Goal: Find specific page/section: Find specific page/section

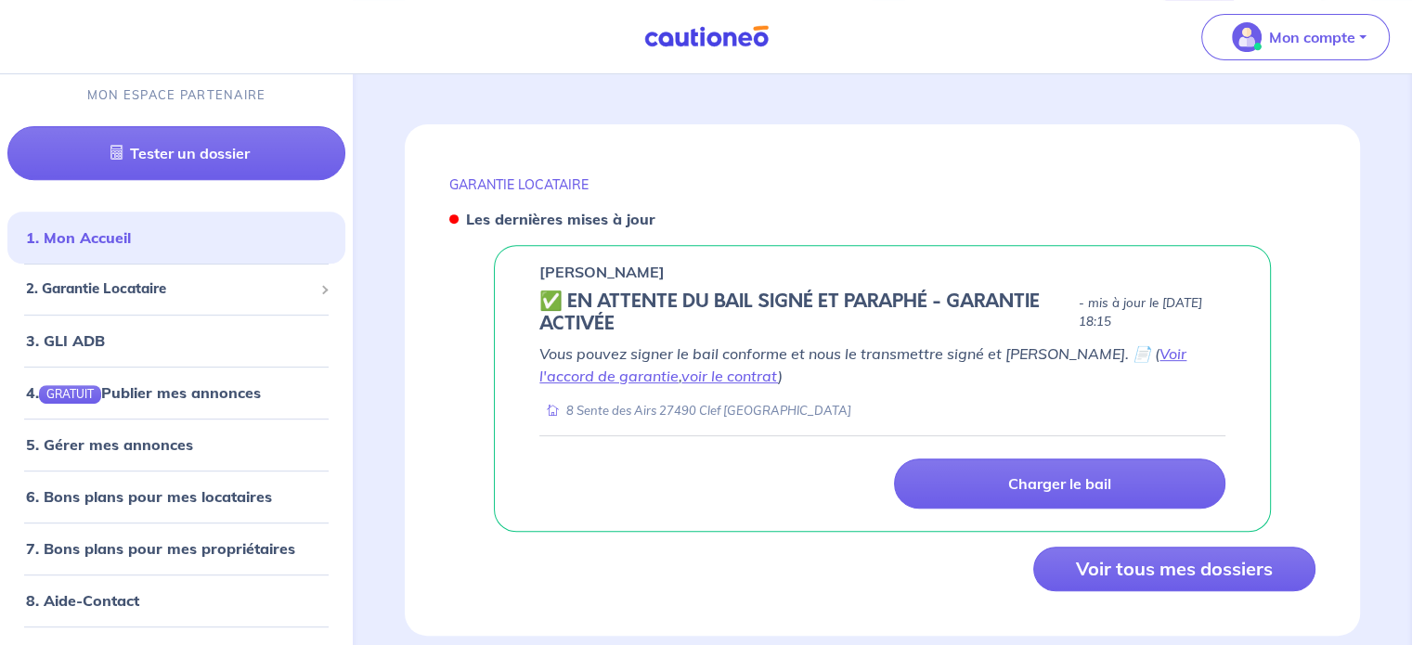
scroll to position [729, 0]
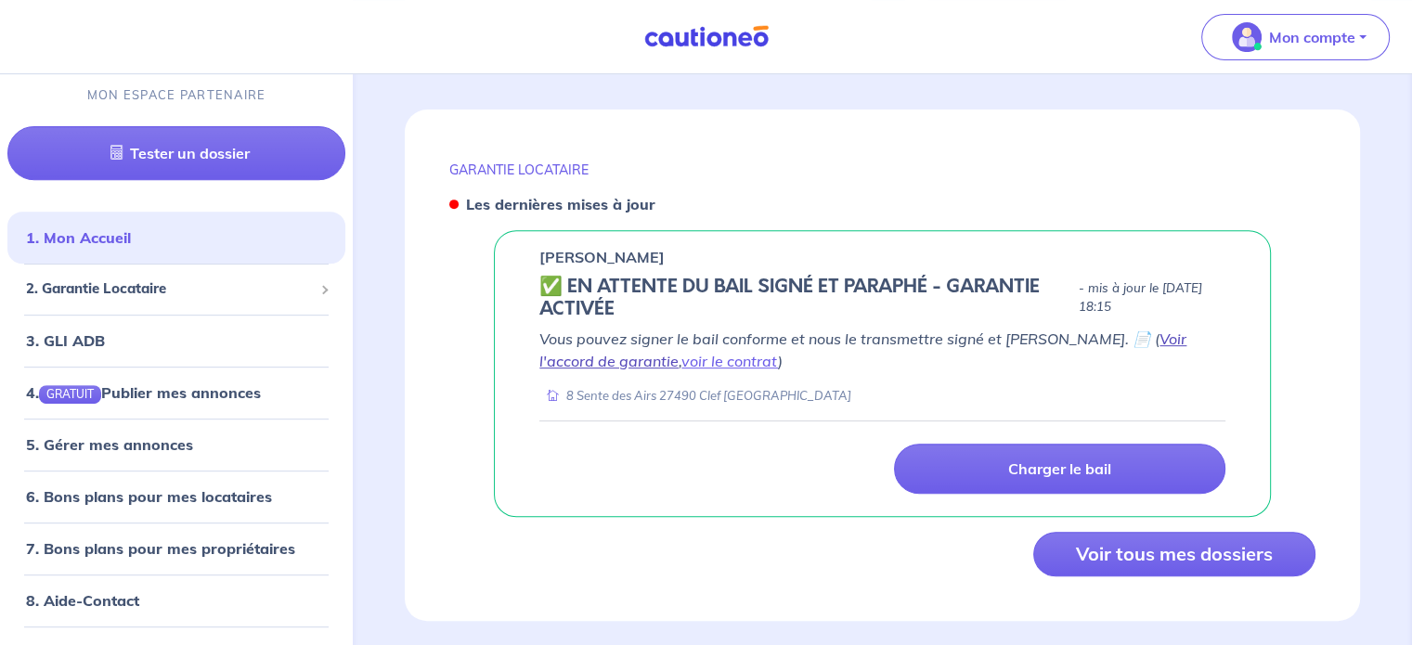
click at [1161, 329] on link "Voir l'accord de garantie" at bounding box center [862, 349] width 647 height 41
click at [681, 352] on link "voir le contrat" at bounding box center [729, 361] width 97 height 19
click at [1114, 329] on link "Voir l'accord de garantie" at bounding box center [862, 349] width 647 height 41
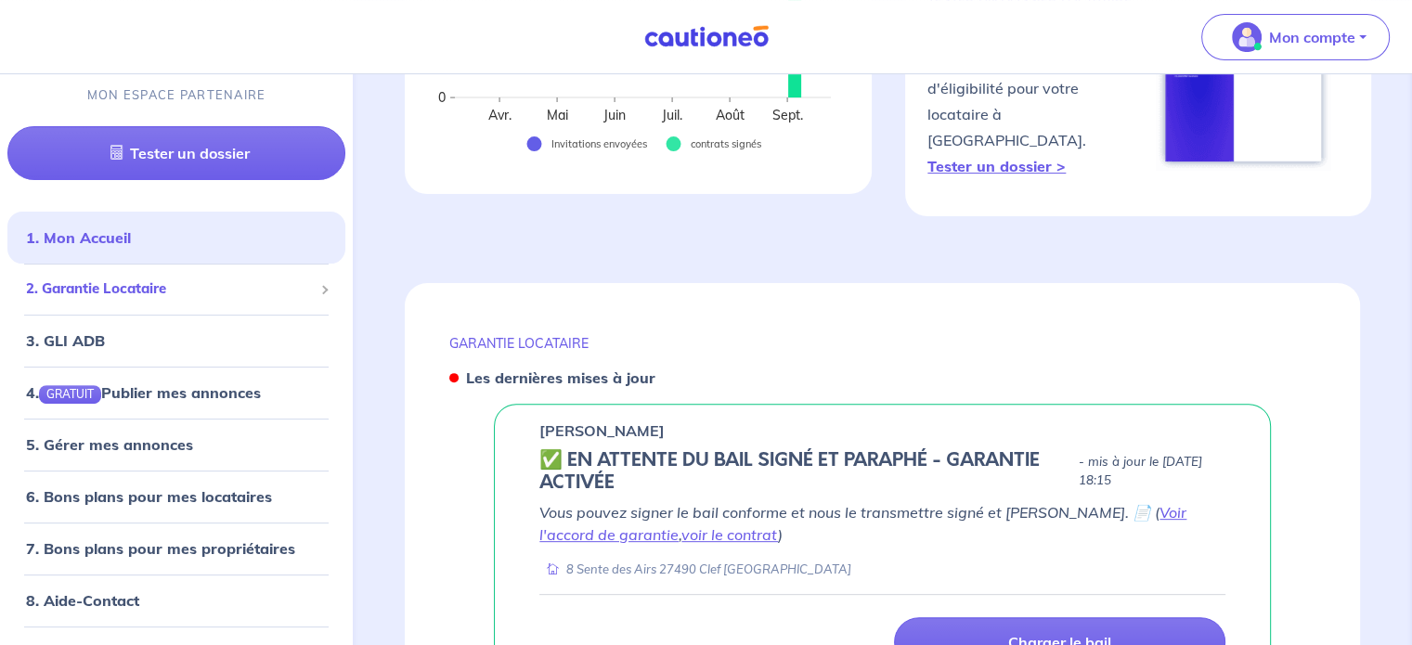
scroll to position [544, 0]
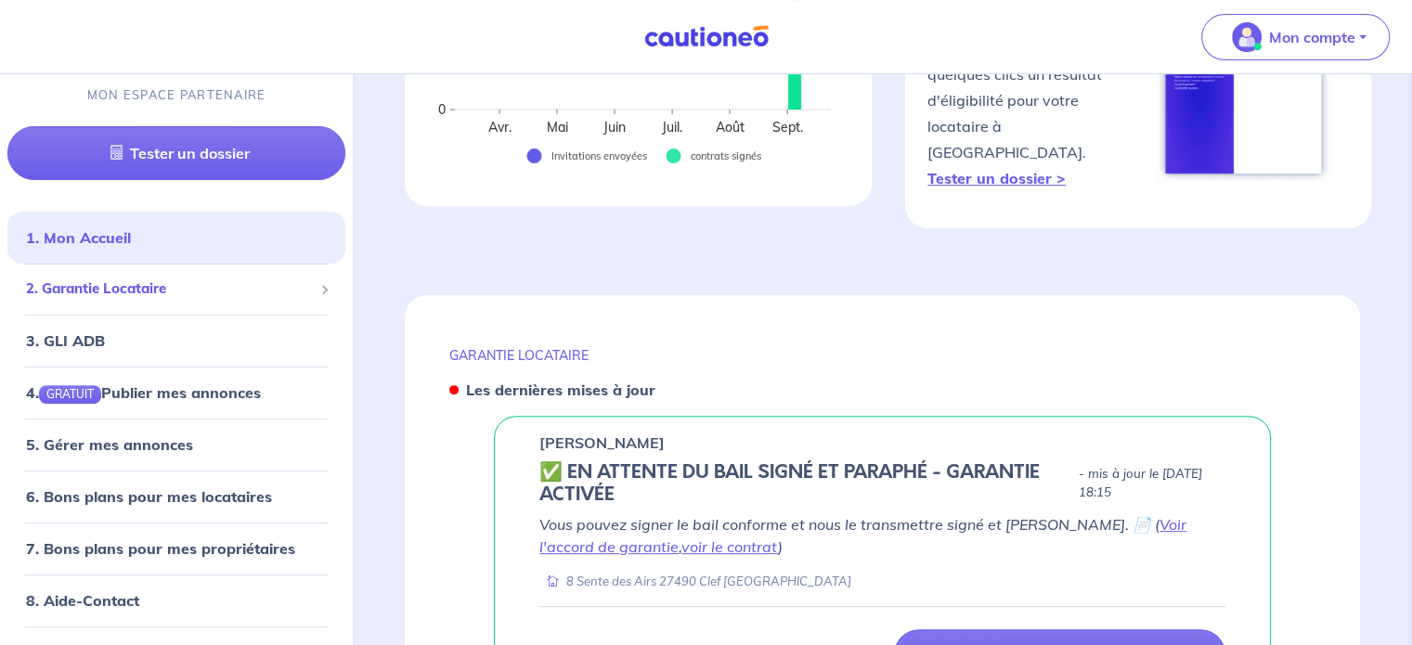
click at [150, 290] on span "2. Garantie Locataire" at bounding box center [169, 289] width 287 height 21
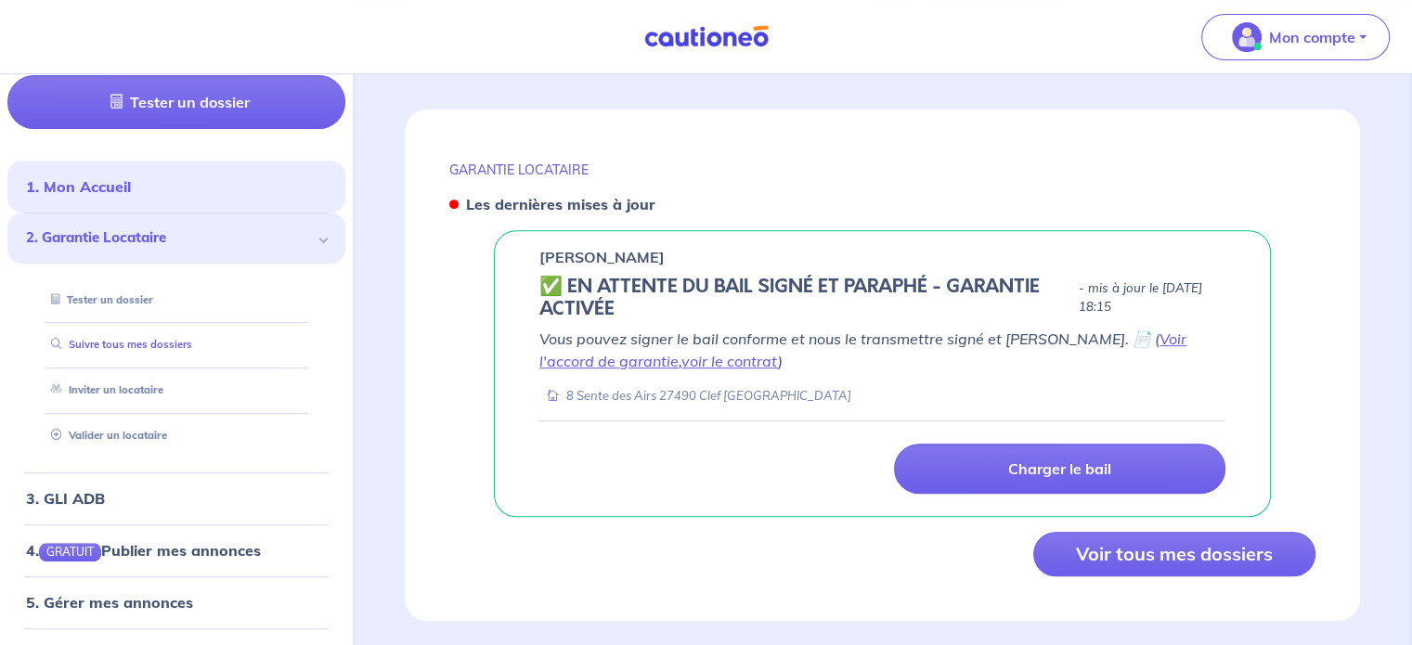
scroll to position [0, 0]
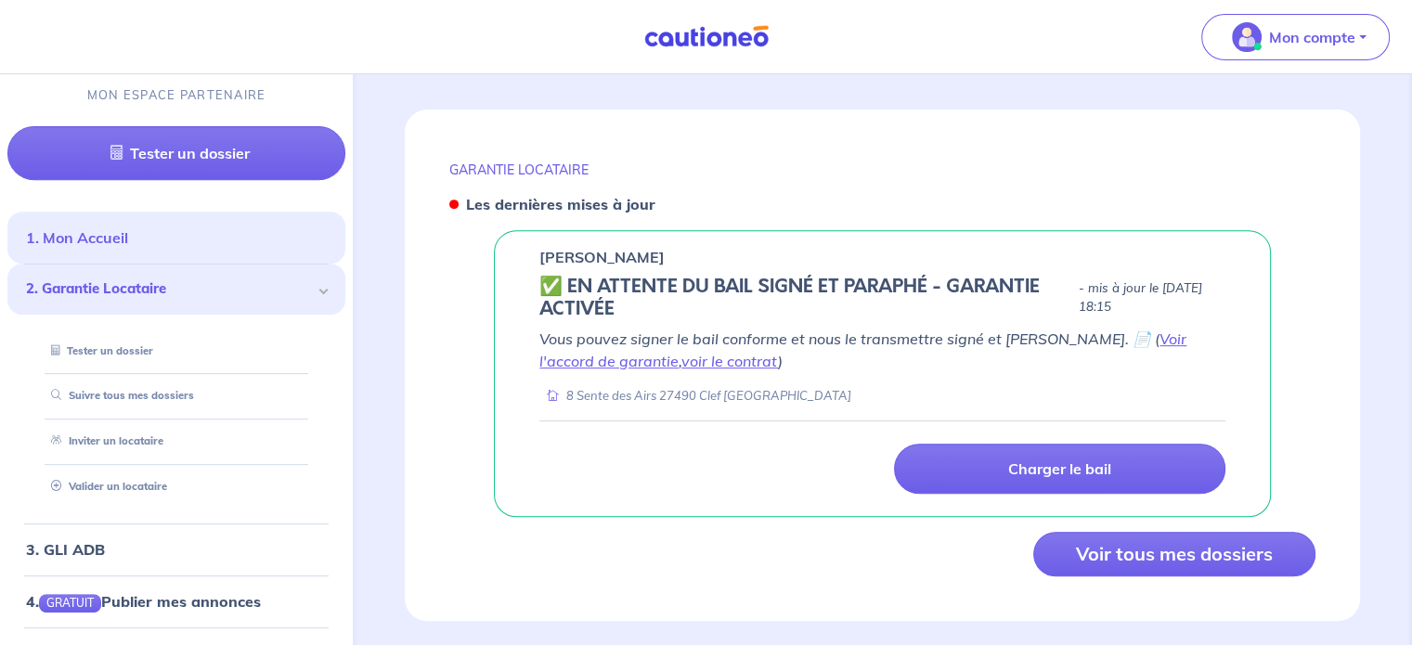
click at [93, 235] on link "1. Mon Accueil" at bounding box center [77, 238] width 102 height 19
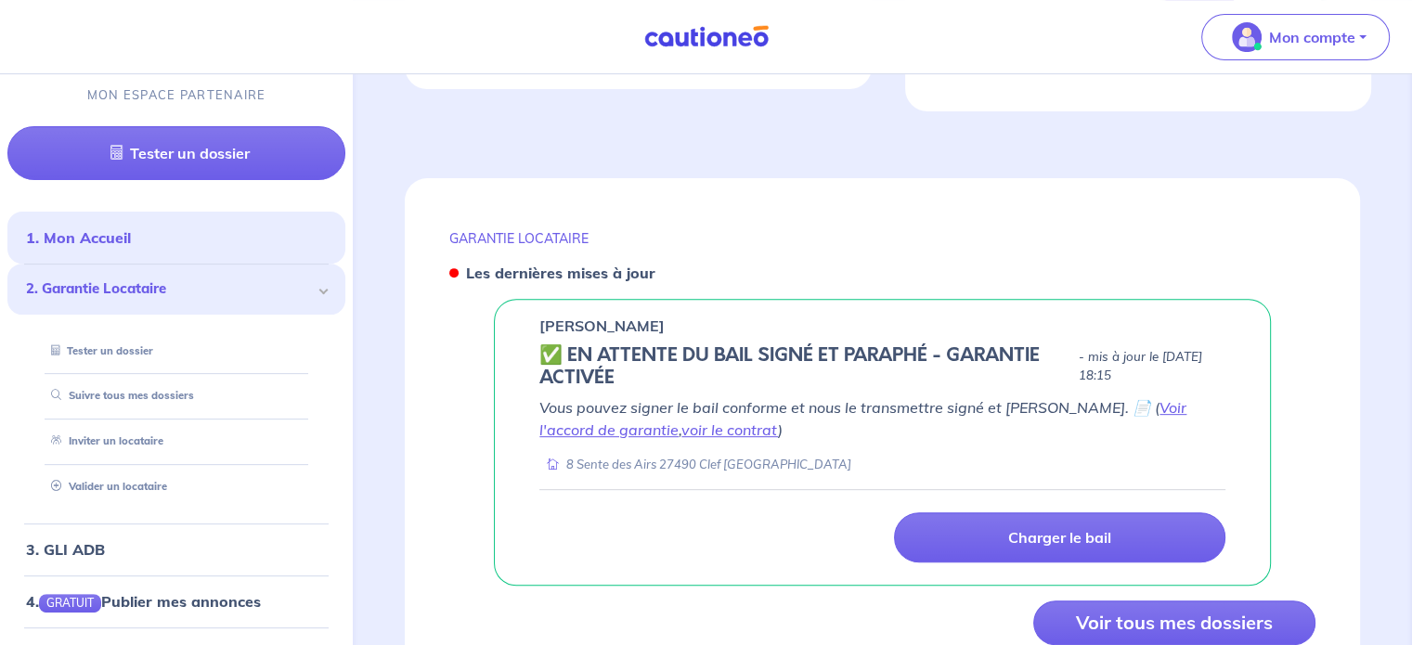
scroll to position [729, 0]
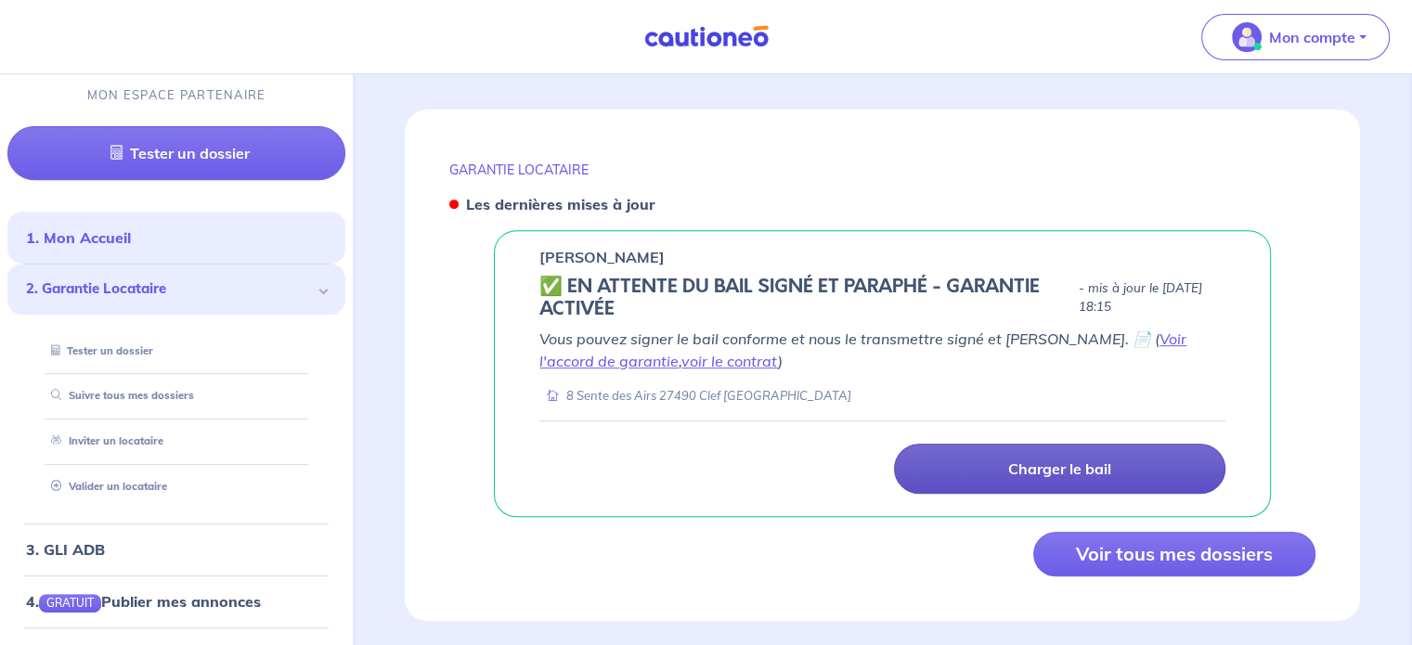
click at [987, 450] on link "Charger le bail" at bounding box center [1059, 469] width 331 height 50
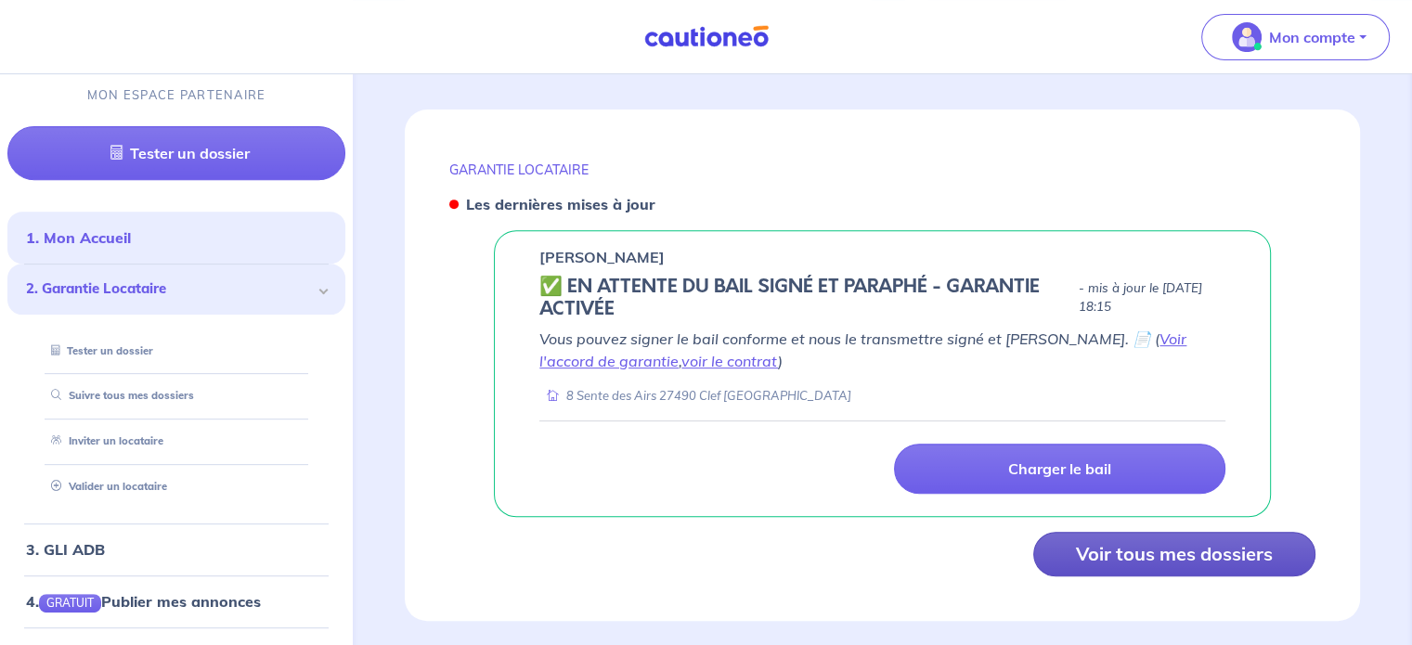
click at [1136, 532] on button "Voir tous mes dossiers" at bounding box center [1174, 554] width 282 height 45
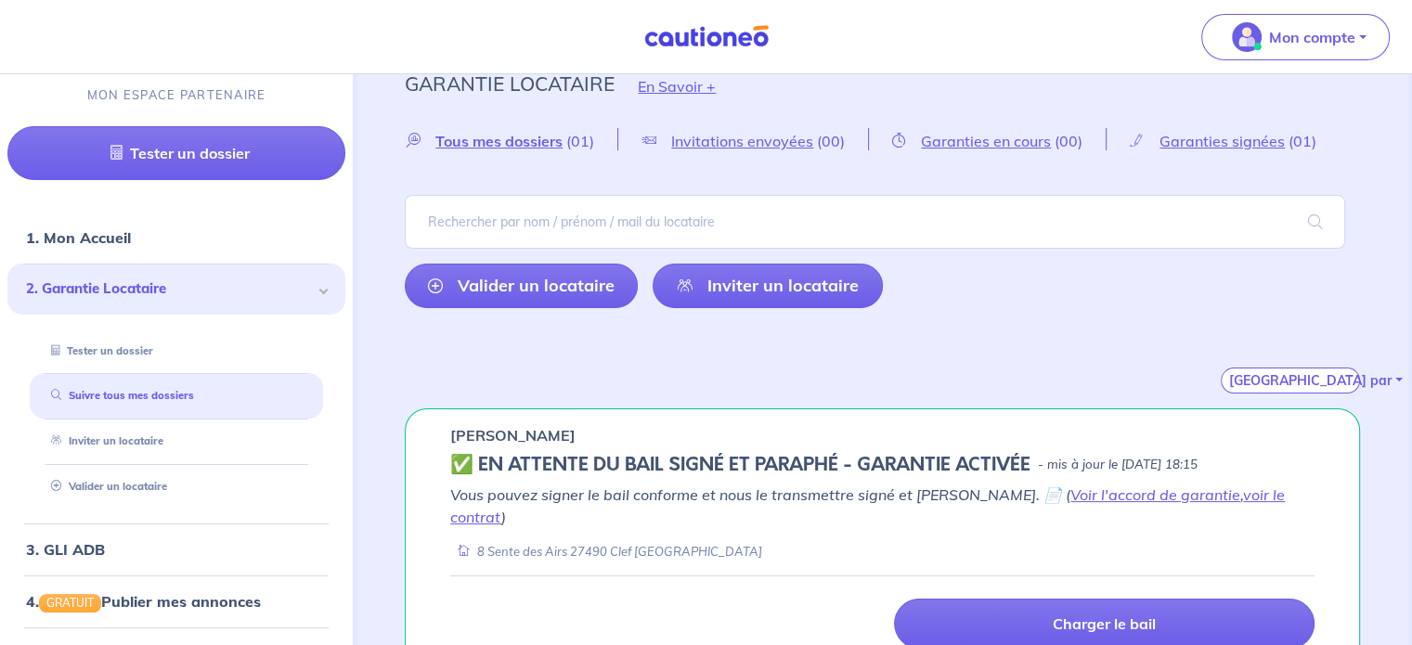
scroll to position [46, 0]
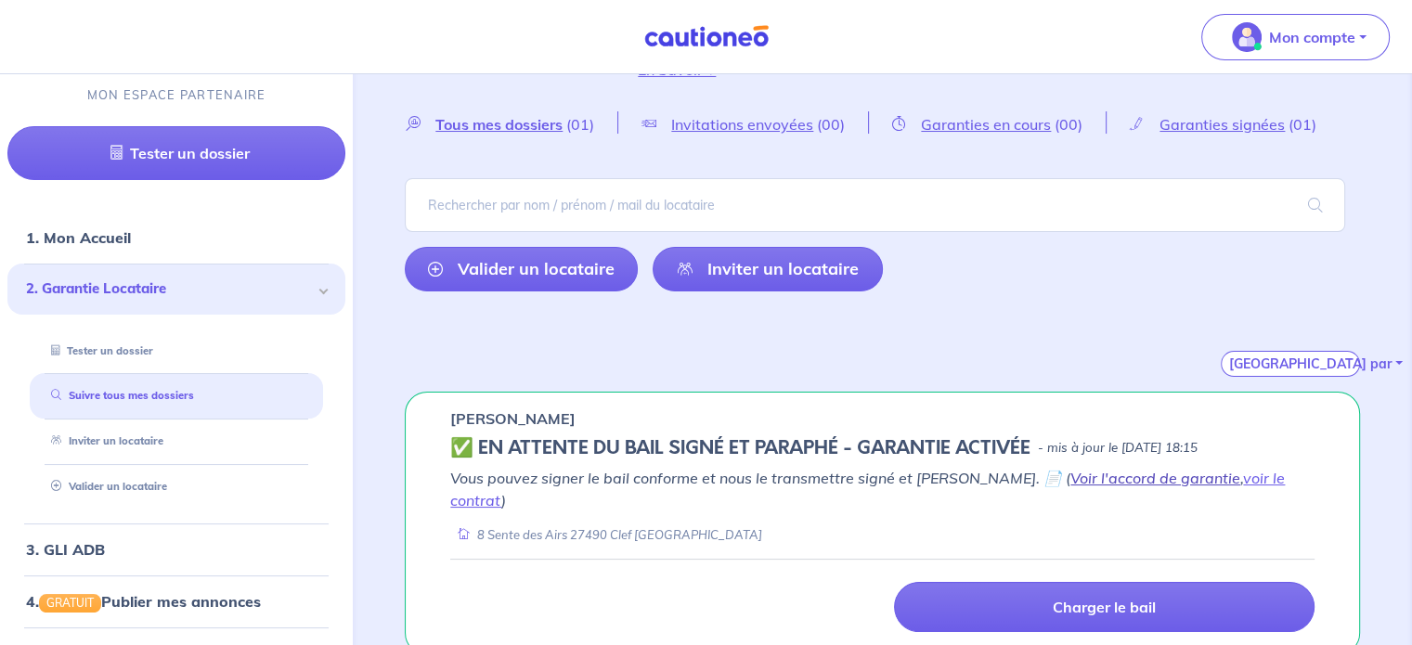
click at [1115, 476] on link "Voir l'accord de garantie" at bounding box center [1155, 478] width 170 height 19
